Goal: Find specific page/section: Find specific page/section

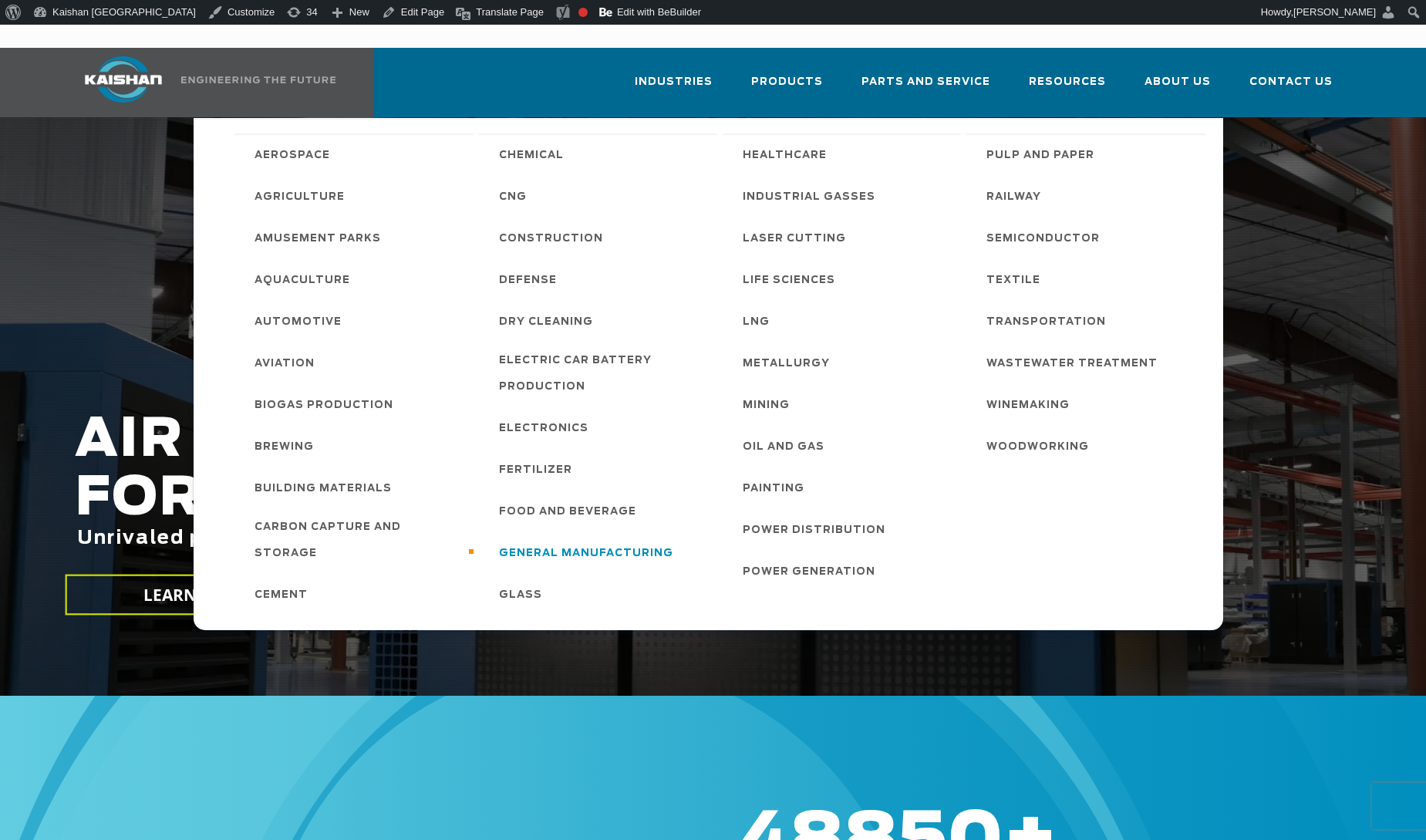
click at [575, 540] on span "General Manufacturing" at bounding box center [586, 553] width 174 height 26
